Goal: Transaction & Acquisition: Purchase product/service

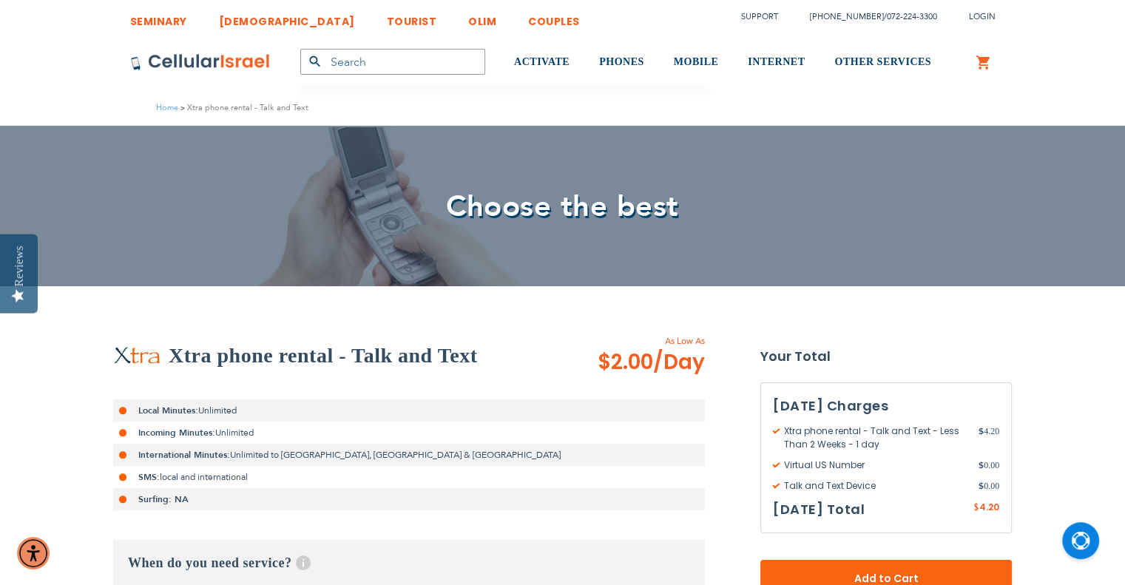
drag, startPoint x: 1136, startPoint y: 111, endPoint x: 1123, endPoint y: -51, distance: 162.5
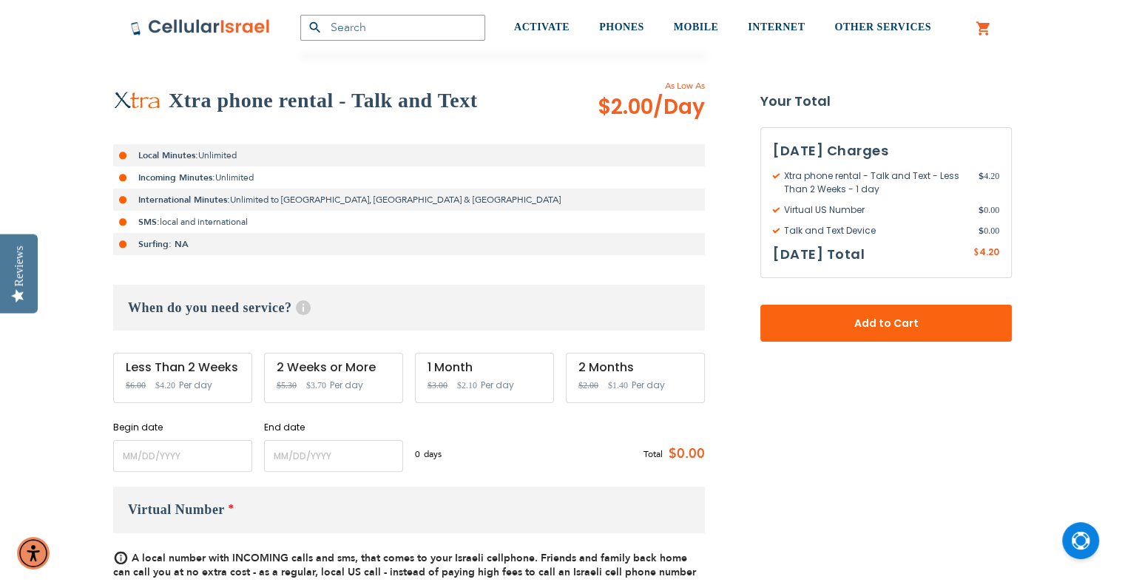
scroll to position [270, 0]
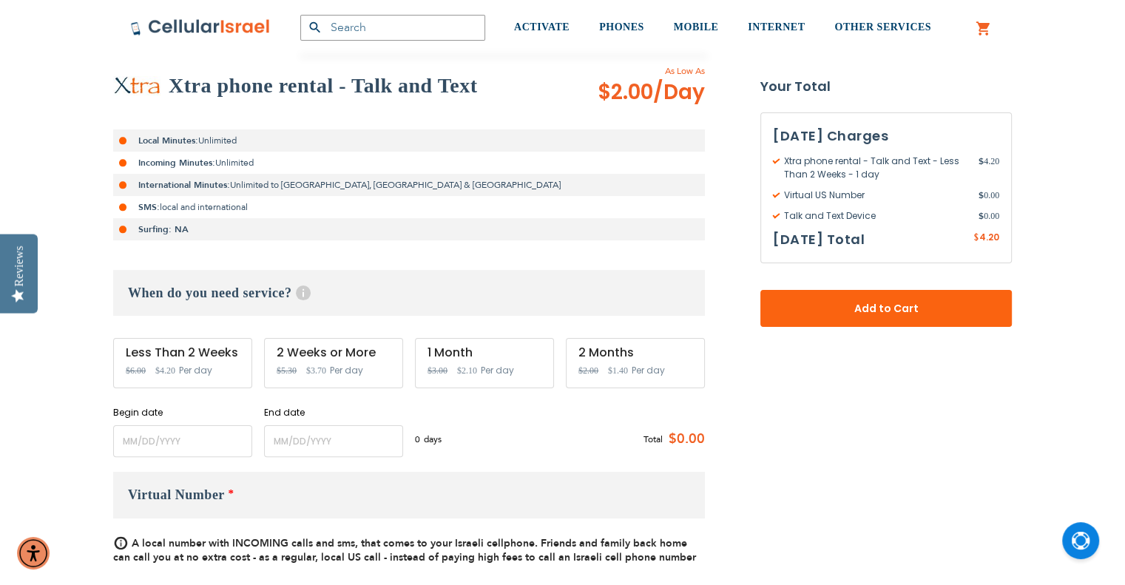
click at [336, 363] on div "2 Weeks or More Special Price $3.70 Regular Price $5.30 Per day" at bounding box center [333, 363] width 139 height 50
click at [315, 350] on div "2 Weeks or More" at bounding box center [334, 352] width 114 height 13
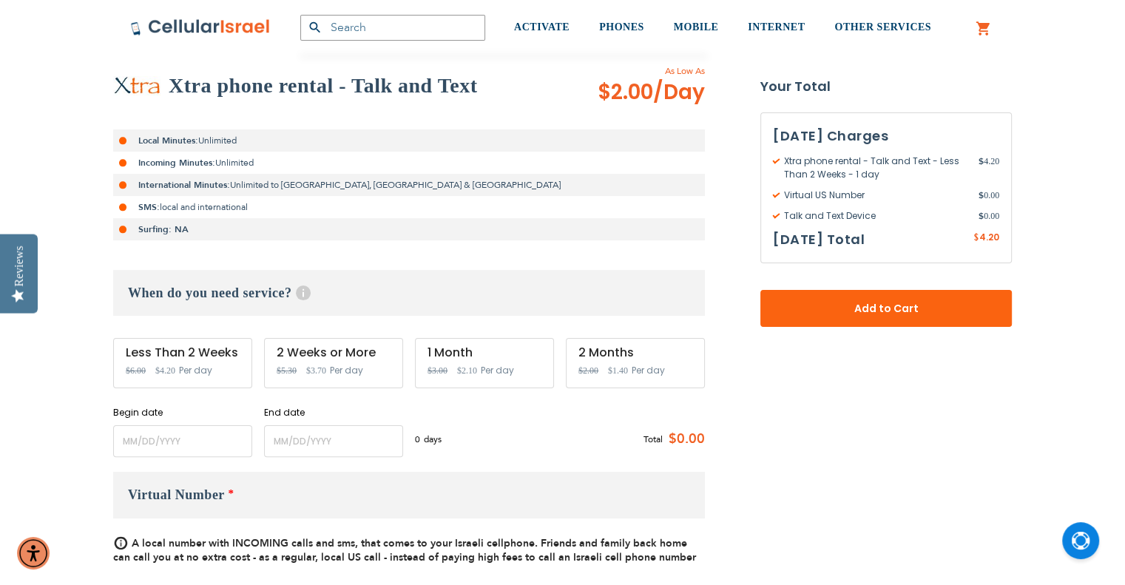
click at [334, 372] on span "Per day" at bounding box center [346, 370] width 33 height 13
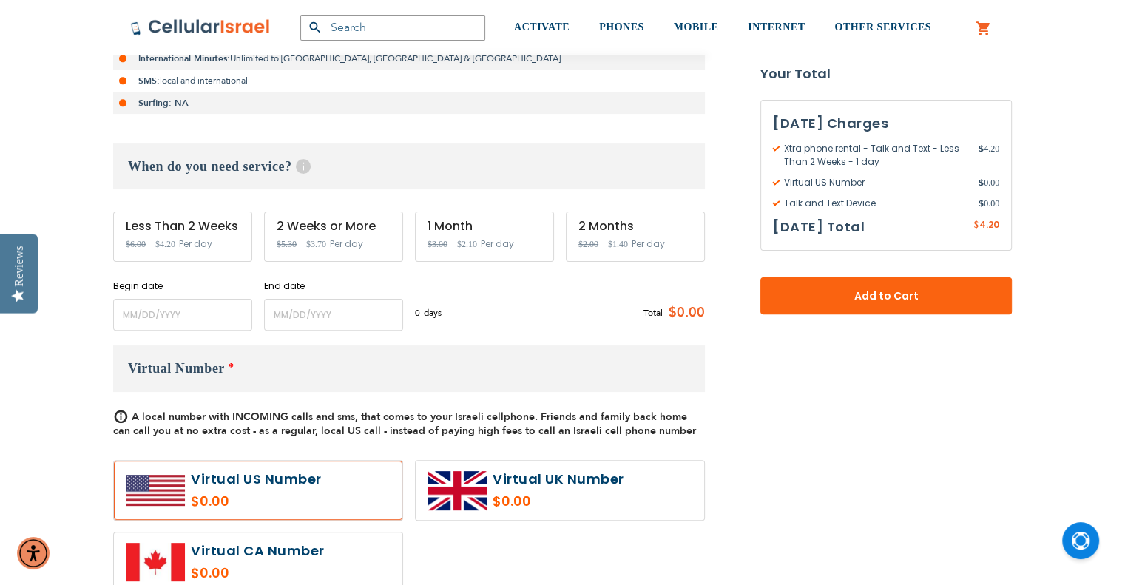
scroll to position [389, 0]
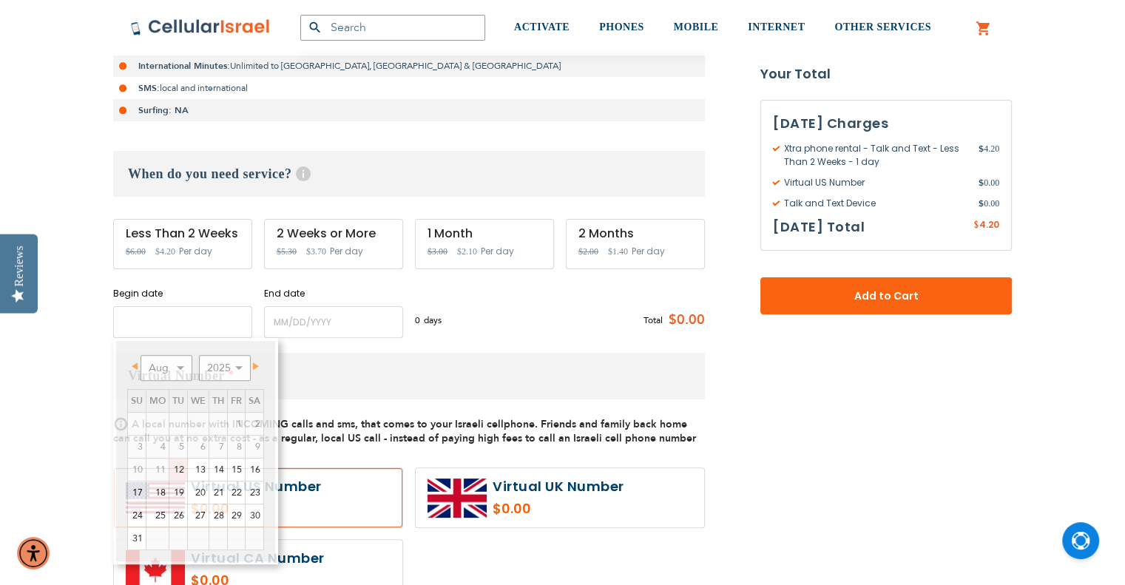
click at [213, 322] on input "name" at bounding box center [182, 322] width 139 height 32
click at [210, 467] on link "14" at bounding box center [218, 470] width 18 height 22
type input "[DATE]"
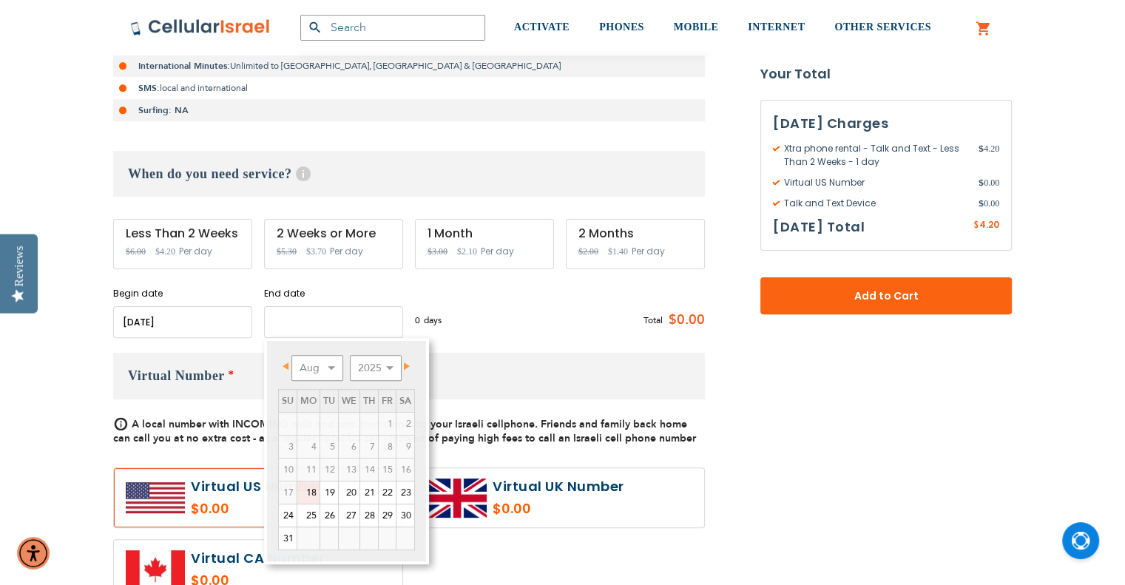
click at [288, 322] on input "name" at bounding box center [333, 322] width 139 height 32
click at [372, 512] on link "28" at bounding box center [369, 516] width 18 height 22
type input "[DATE]"
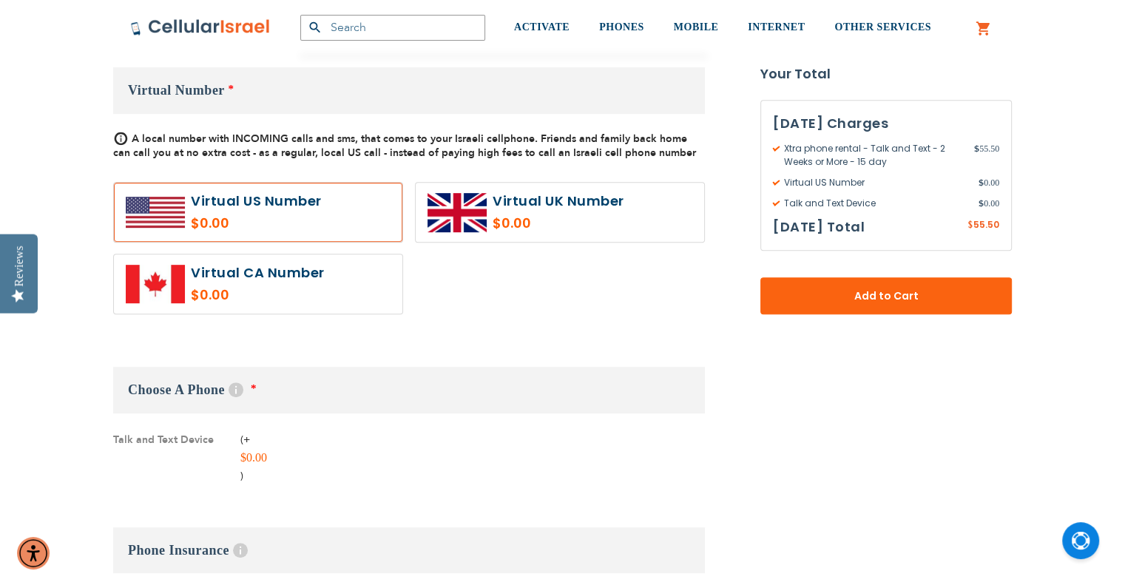
scroll to position [671, 0]
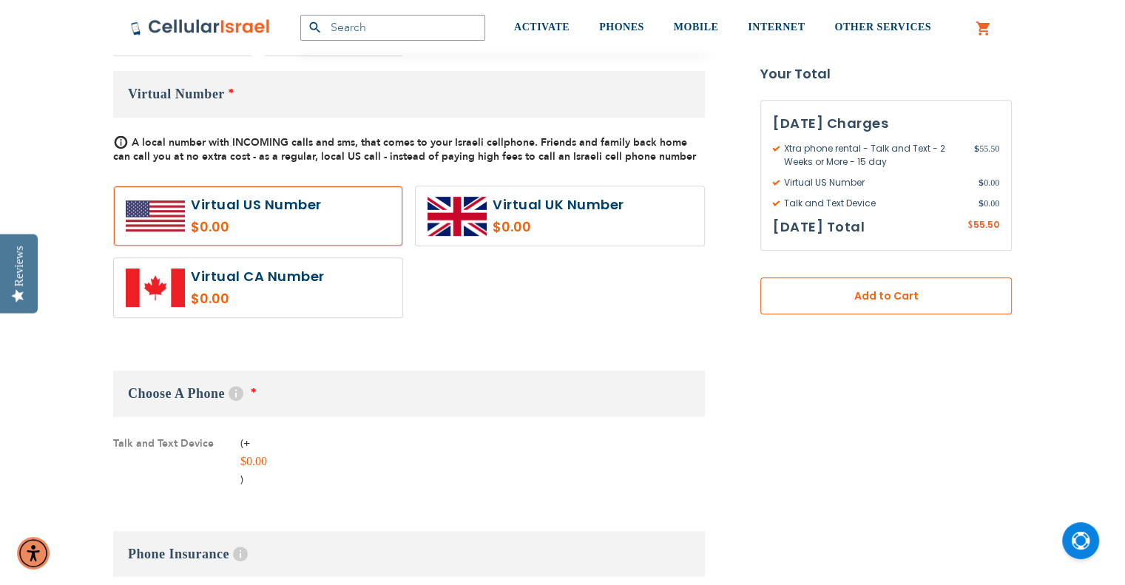
click at [903, 305] on button "Add to Cart" at bounding box center [886, 295] width 252 height 37
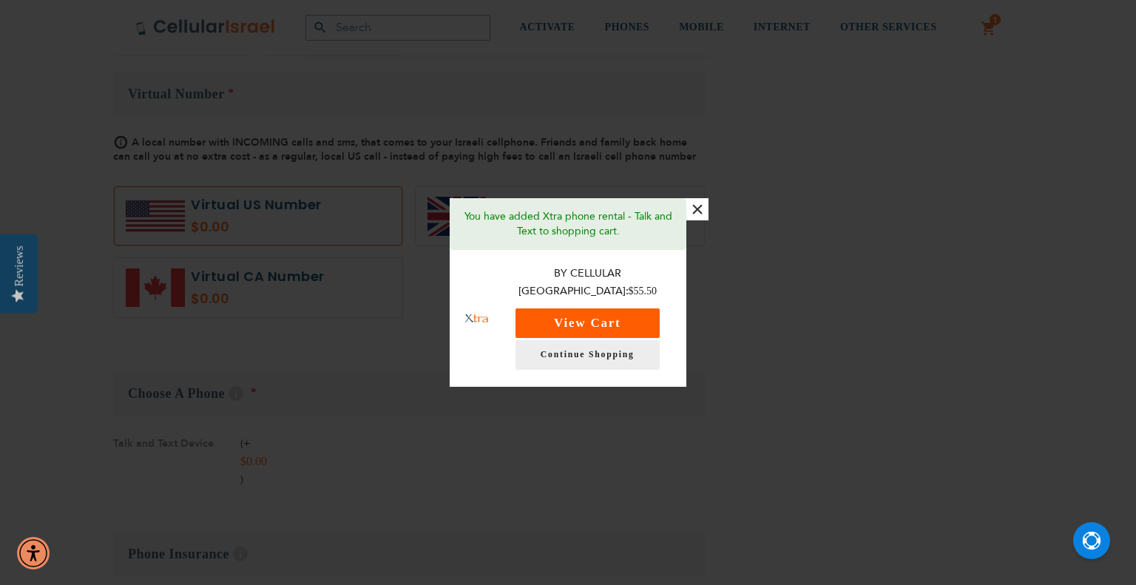
click at [635, 308] on button "View Cart" at bounding box center [588, 323] width 144 height 30
